Goal: Task Accomplishment & Management: Complete application form

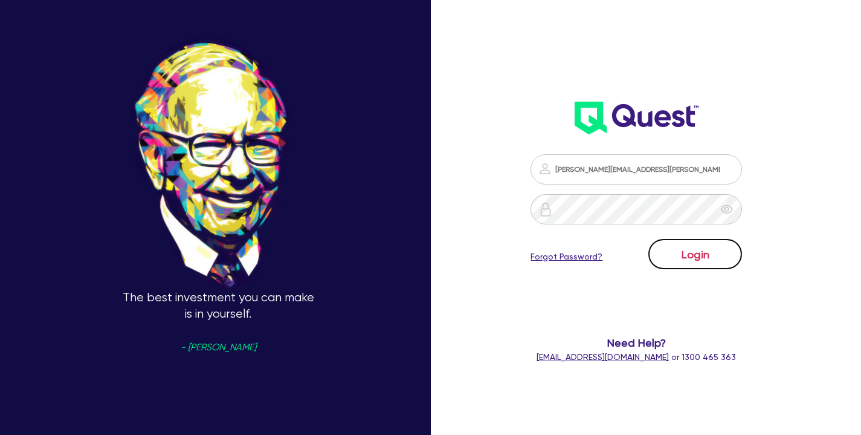
click at [700, 247] on button "Login" at bounding box center [696, 254] width 94 height 30
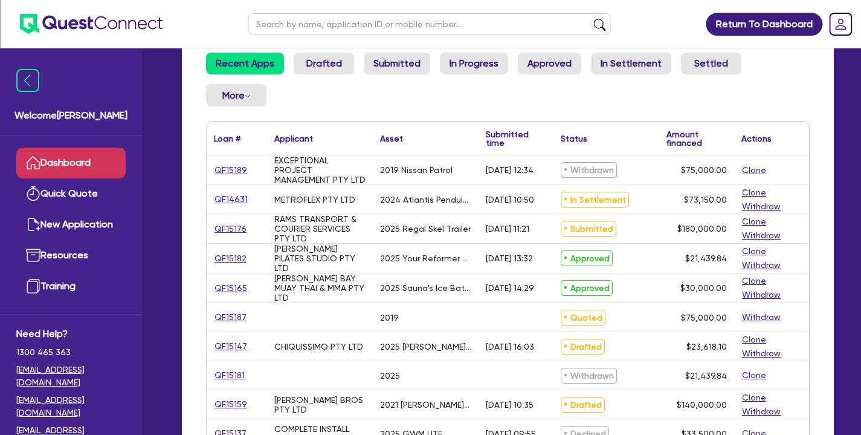
scroll to position [145, 0]
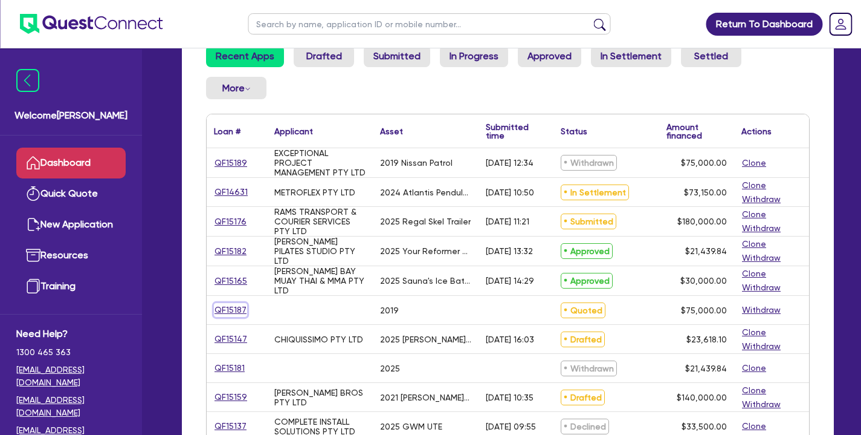
click at [232, 306] on link "QF15187" at bounding box center [230, 310] width 33 height 14
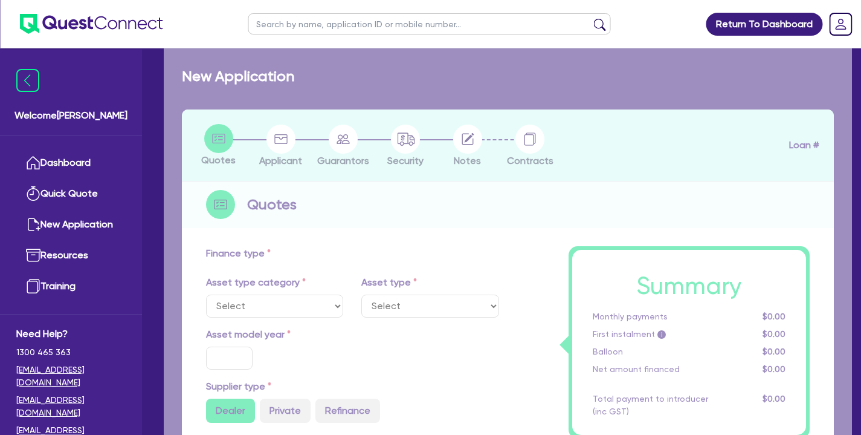
select select "CARS_AND_LIGHT_TRUCKS"
type input "2019"
radio input "false"
radio input "true"
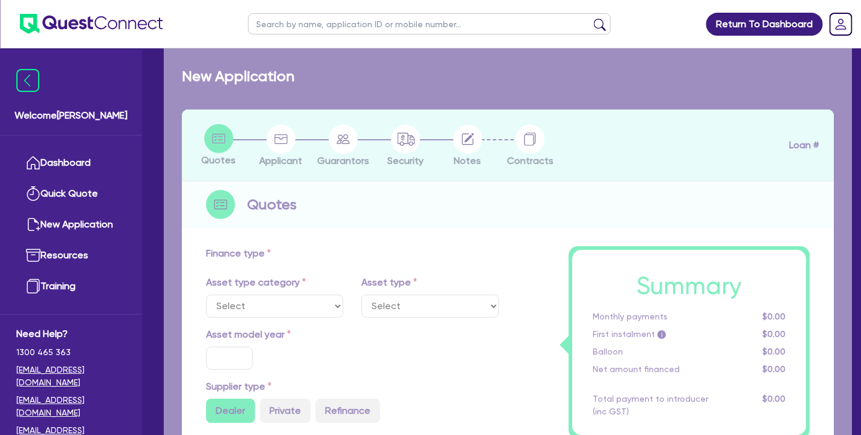
type input "75,000"
type input "1"
type input "750"
type input "17.95"
type input "990"
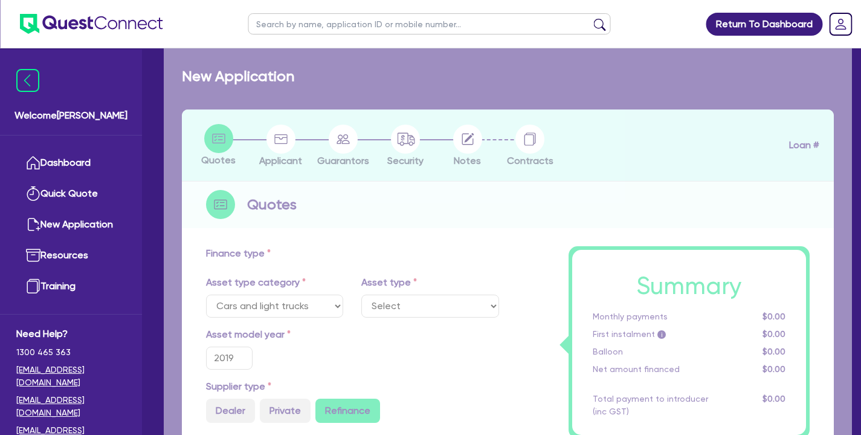
select select "PASSENGER_VEHICLES"
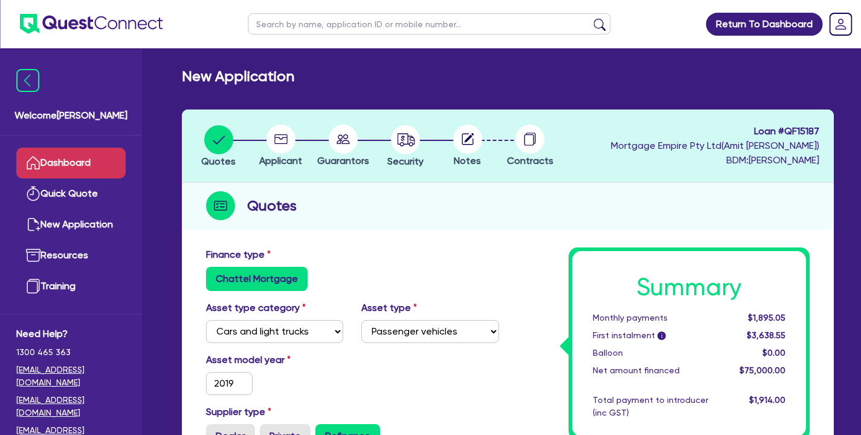
click at [107, 168] on link "Dashboard" at bounding box center [70, 163] width 109 height 31
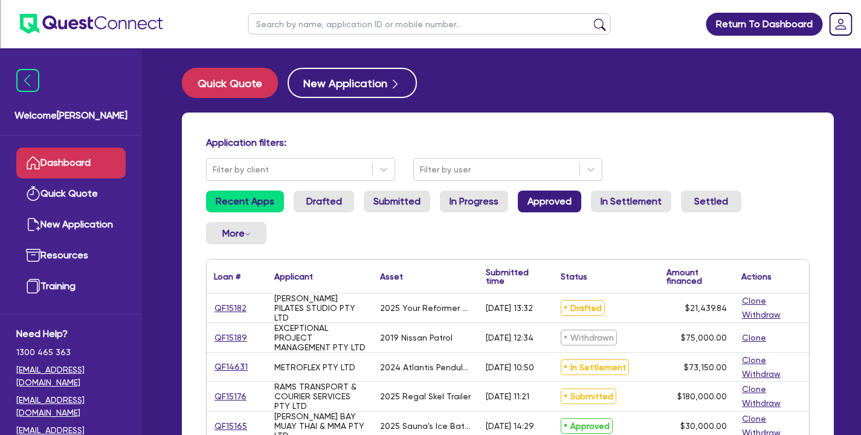
click at [528, 200] on link "Approved" at bounding box center [549, 201] width 63 height 22
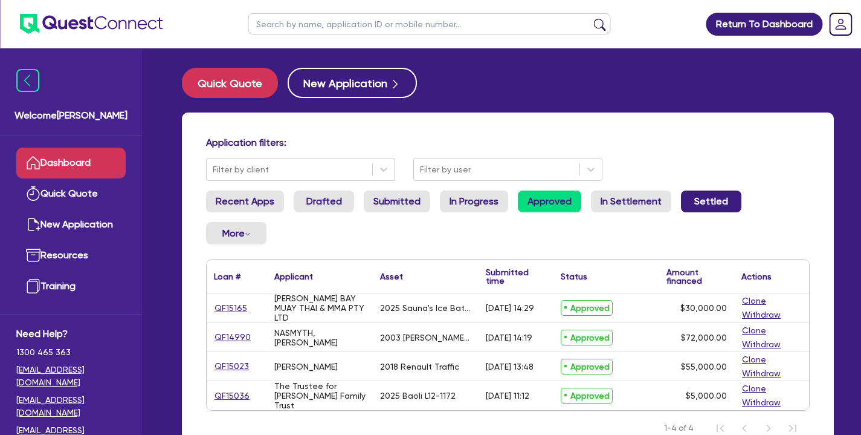
click at [696, 210] on link "Settled" at bounding box center [711, 201] width 60 height 22
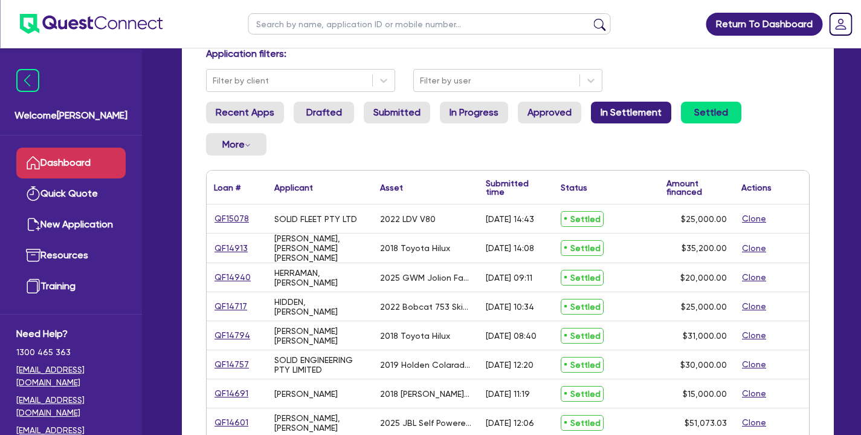
scroll to position [89, 0]
click at [632, 107] on link "In Settlement" at bounding box center [631, 112] width 80 height 22
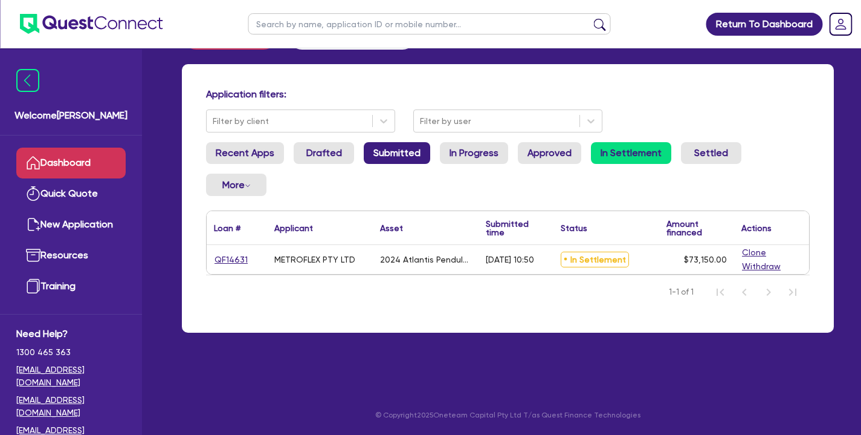
click at [412, 152] on link "Submitted" at bounding box center [397, 153] width 67 height 22
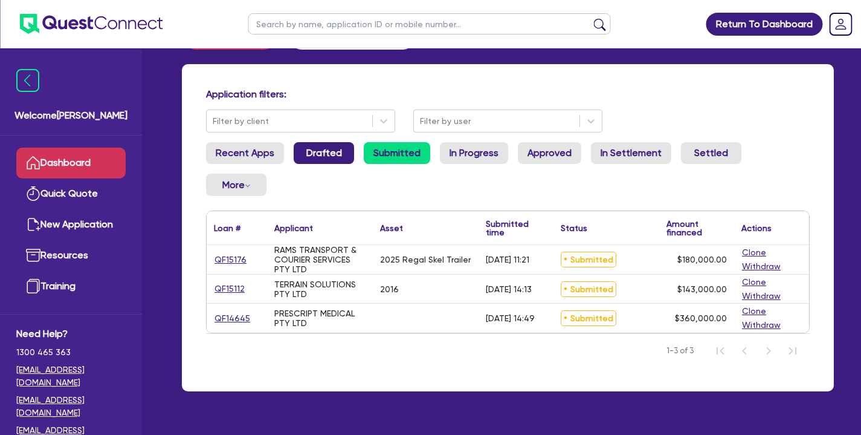
click at [346, 154] on link "Drafted" at bounding box center [324, 153] width 60 height 22
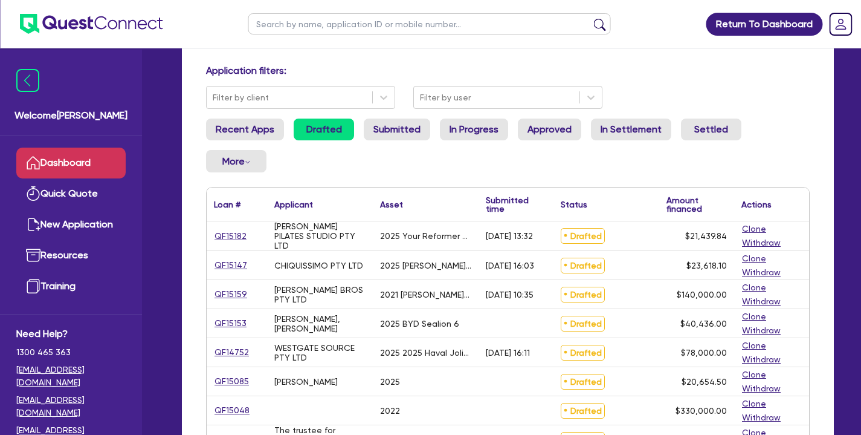
scroll to position [69, 0]
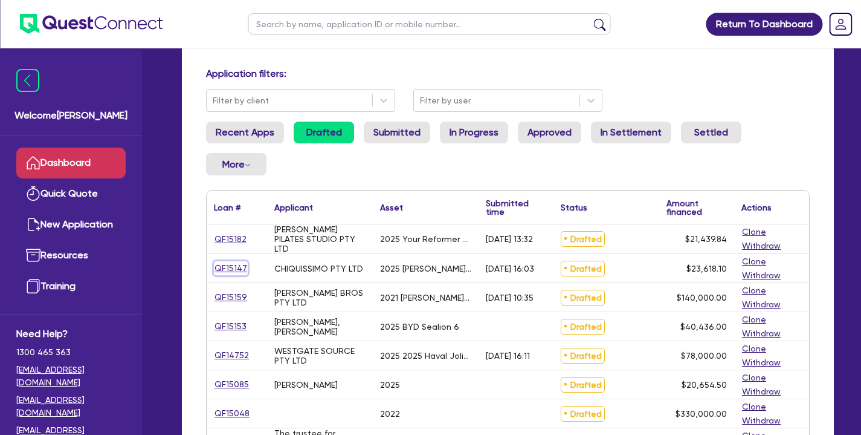
click at [229, 267] on link "QF15147" at bounding box center [231, 268] width 34 height 14
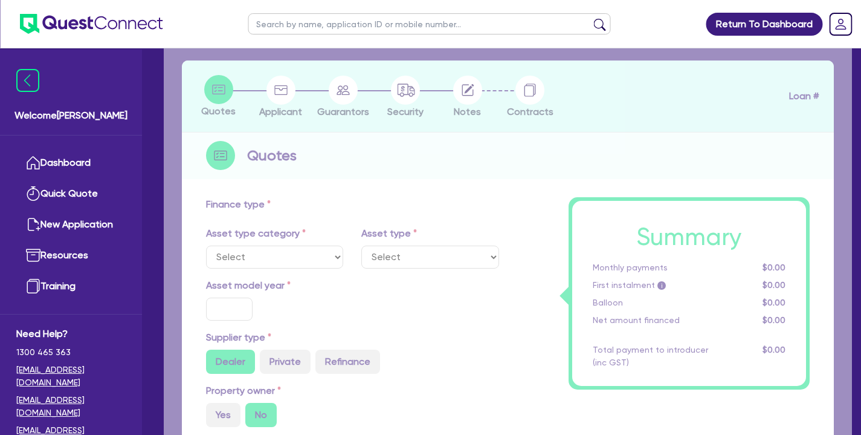
select select "TERTIARY_ASSETS"
type input "2025"
radio input "true"
type input "23,618.1"
type input "6"
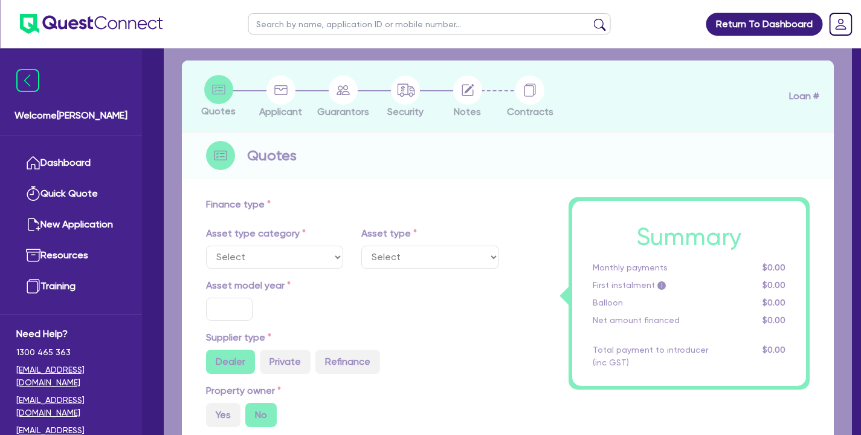
type input "1,417.09"
type input "18.95"
type input "100"
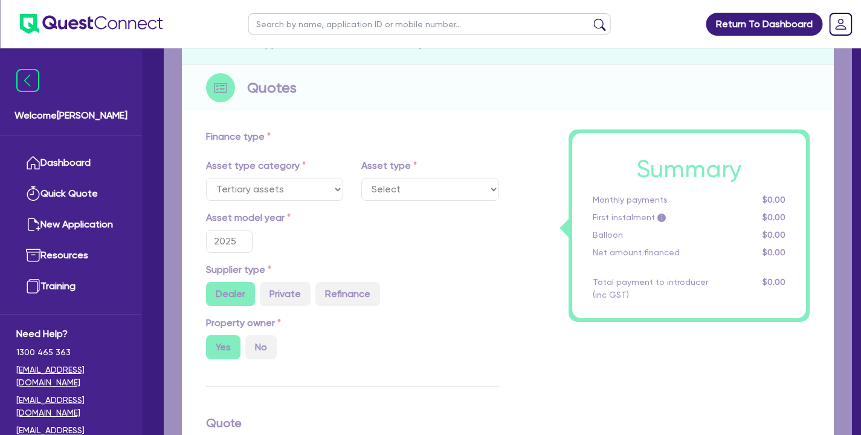
select select "BEAUTY_EQUIPMENT"
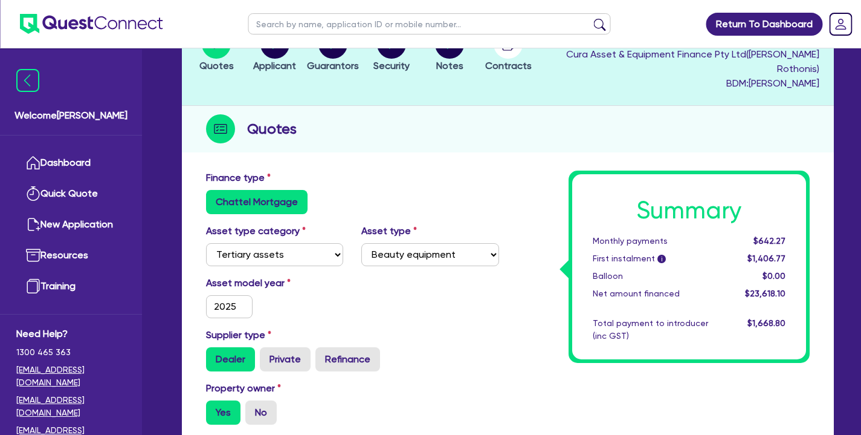
scroll to position [31, 0]
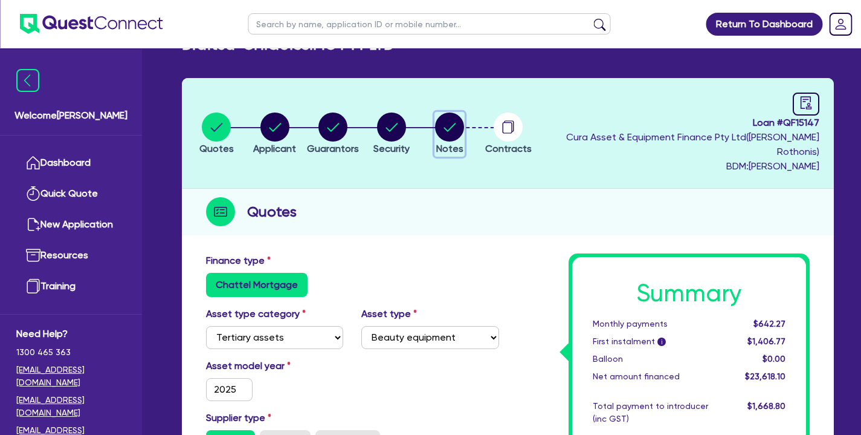
click at [464, 136] on circle "button" at bounding box center [449, 126] width 29 height 29
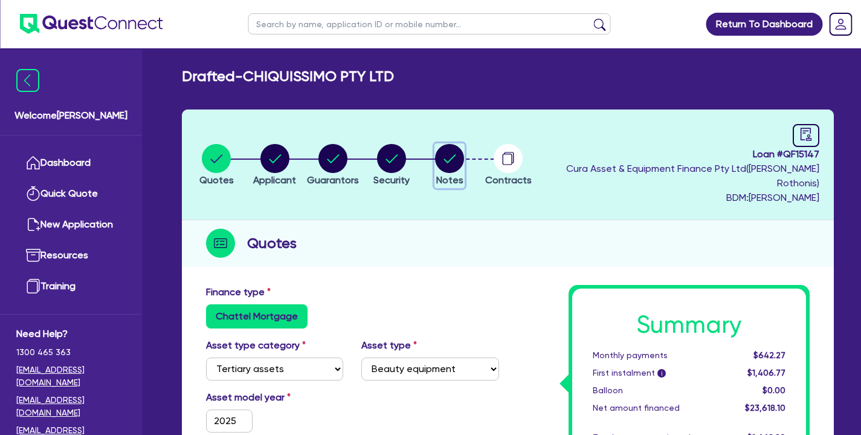
select select "Quest Finance - Own Book"
